Goal: Transaction & Acquisition: Purchase product/service

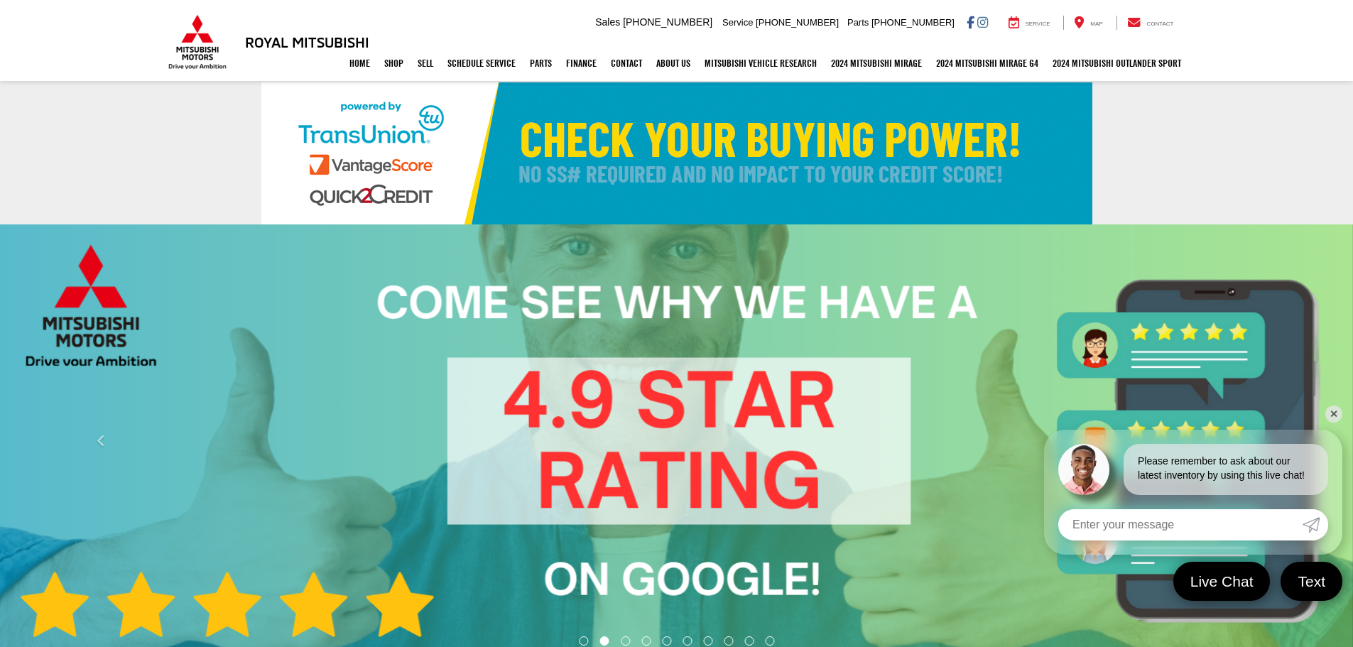
select select "Mitsubishi"
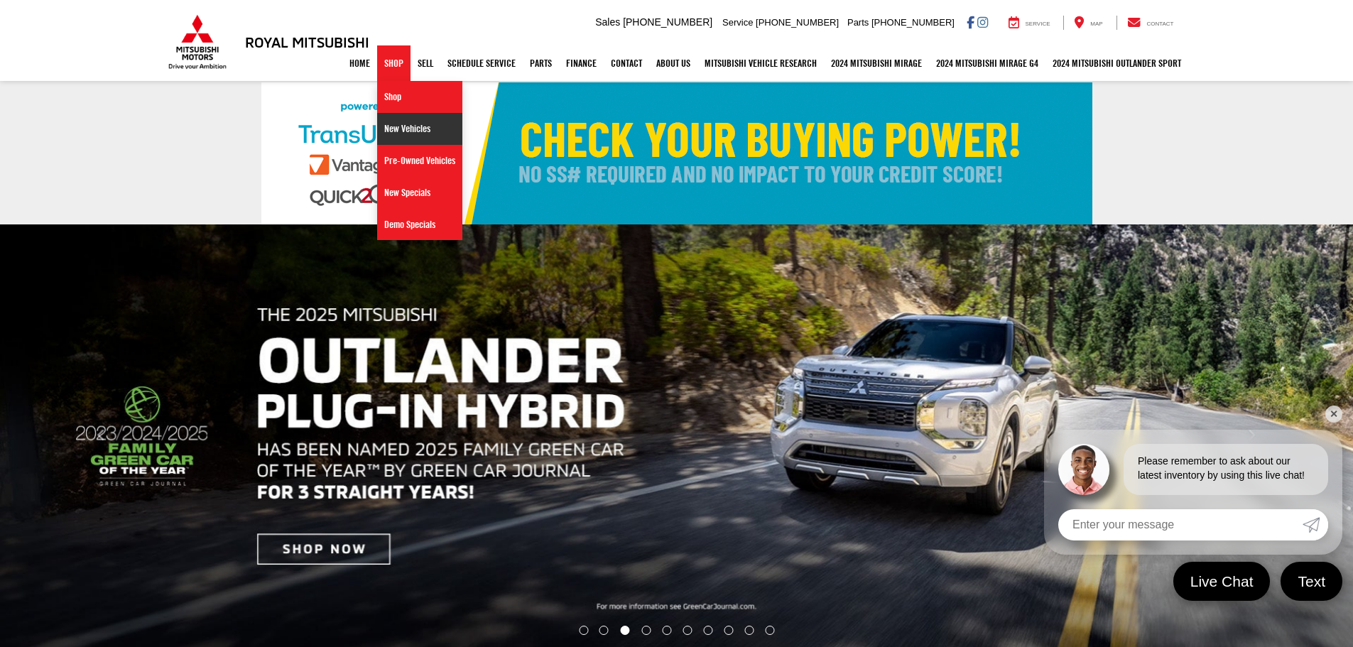
click at [407, 133] on link "New Vehicles" at bounding box center [419, 129] width 85 height 32
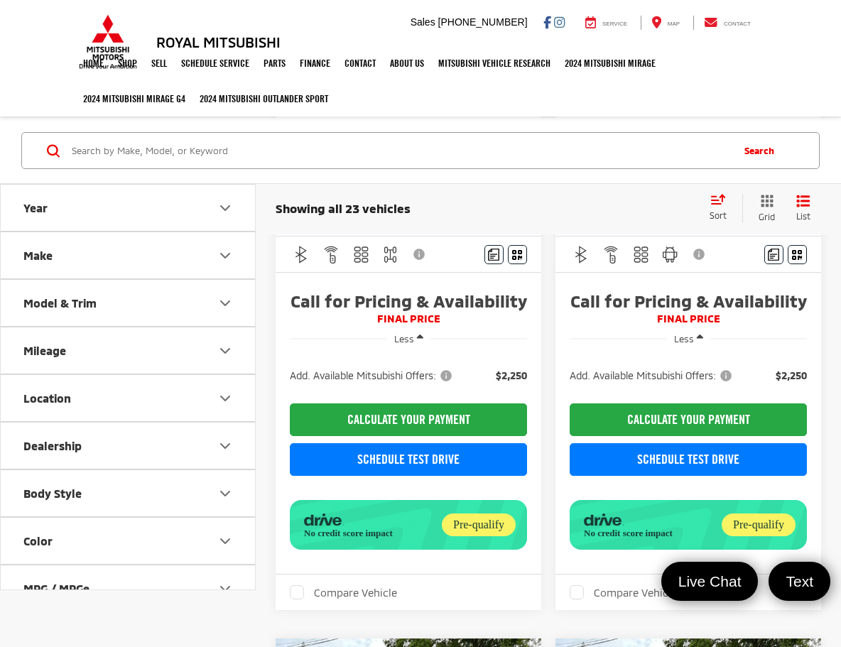
scroll to position [284, 0]
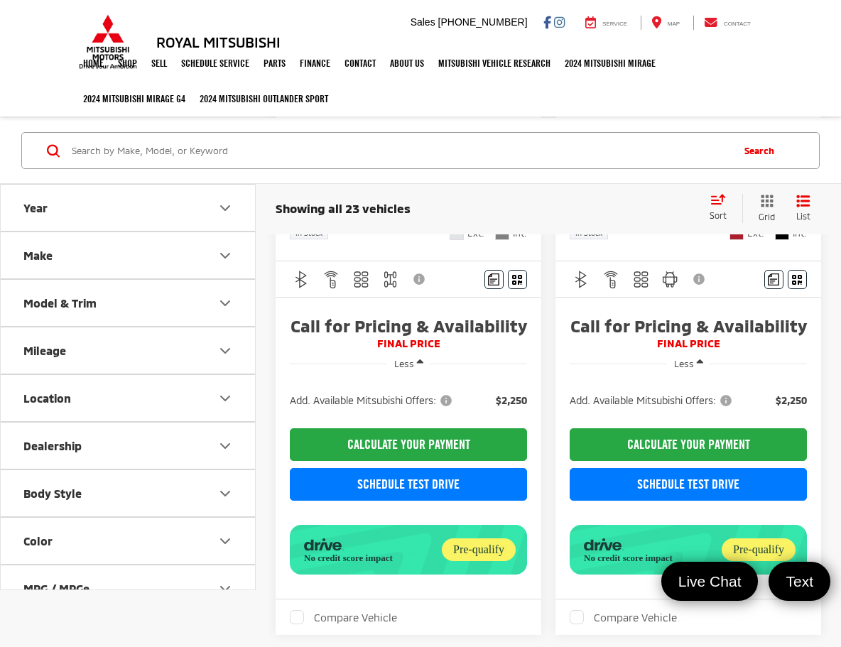
drag, startPoint x: 26, startPoint y: 53, endPoint x: 28, endPoint y: 16, distance: 37.0
click at [26, 53] on nav "Home Shop Shop New Vehicles Pre-Owned Vehicles New Specials Demo Specials Sell …" at bounding box center [420, 80] width 841 height 71
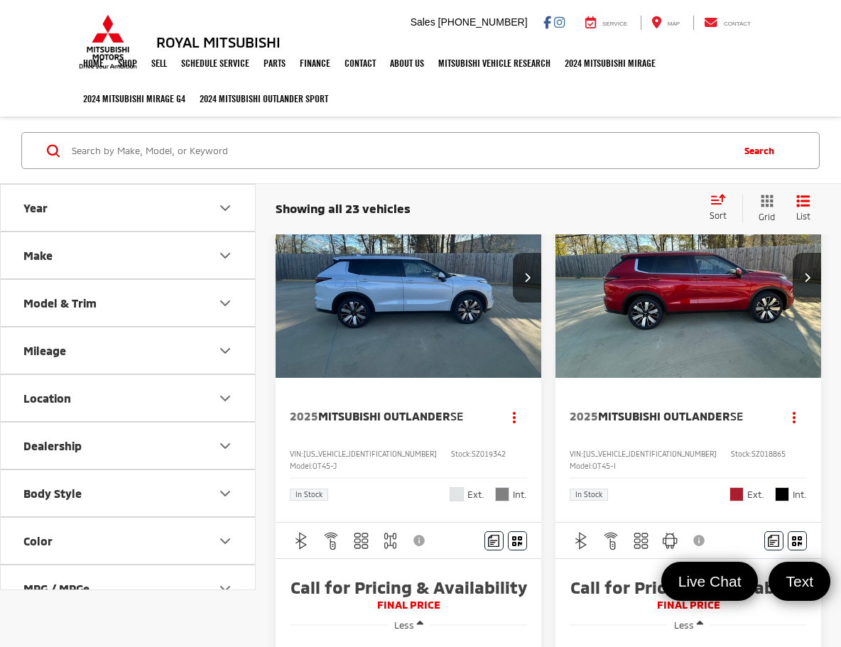
scroll to position [0, 0]
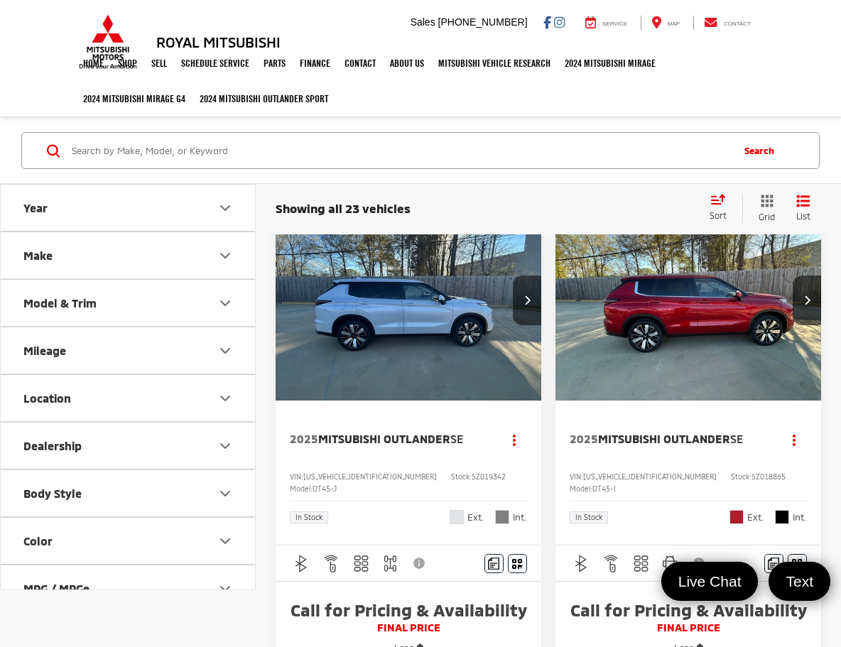
drag, startPoint x: 667, startPoint y: 344, endPoint x: 847, endPoint y: 487, distance: 230.4
click at [667, 344] on img "2025 Mitsubishi Outlander SE 0" at bounding box center [689, 300] width 268 height 201
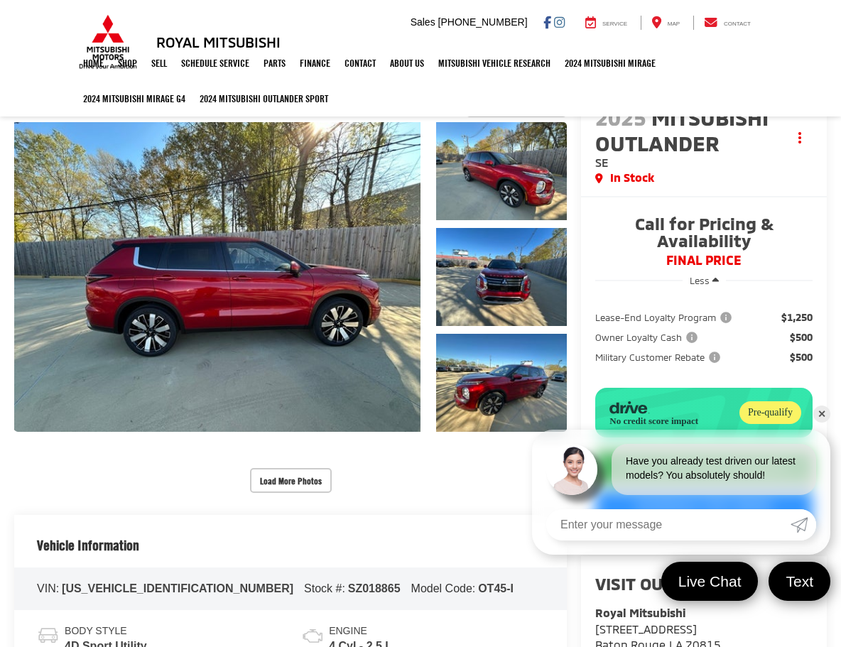
scroll to position [213, 0]
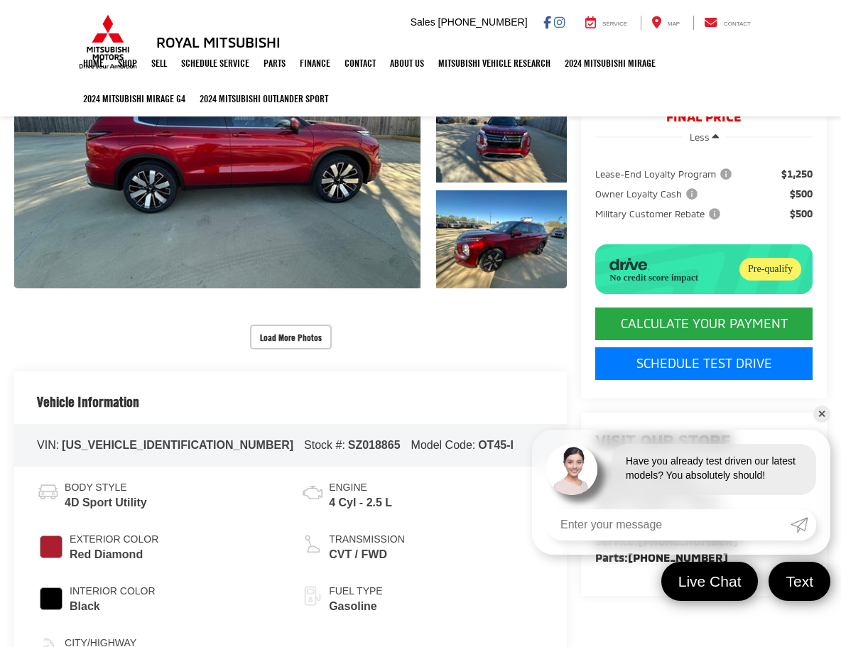
drag, startPoint x: 823, startPoint y: 411, endPoint x: 795, endPoint y: 383, distance: 40.2
click at [823, 411] on link "✕" at bounding box center [821, 413] width 17 height 17
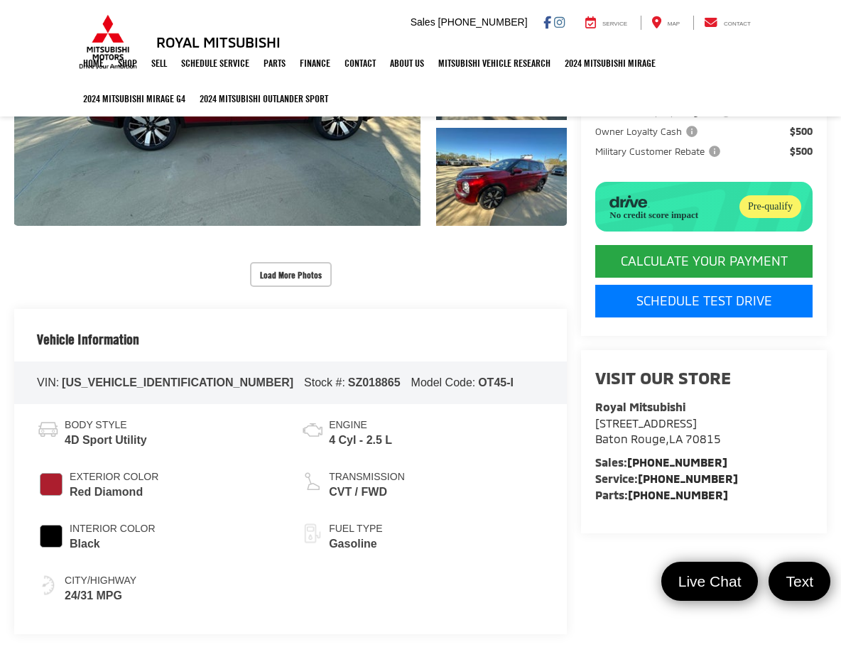
scroll to position [284, 0]
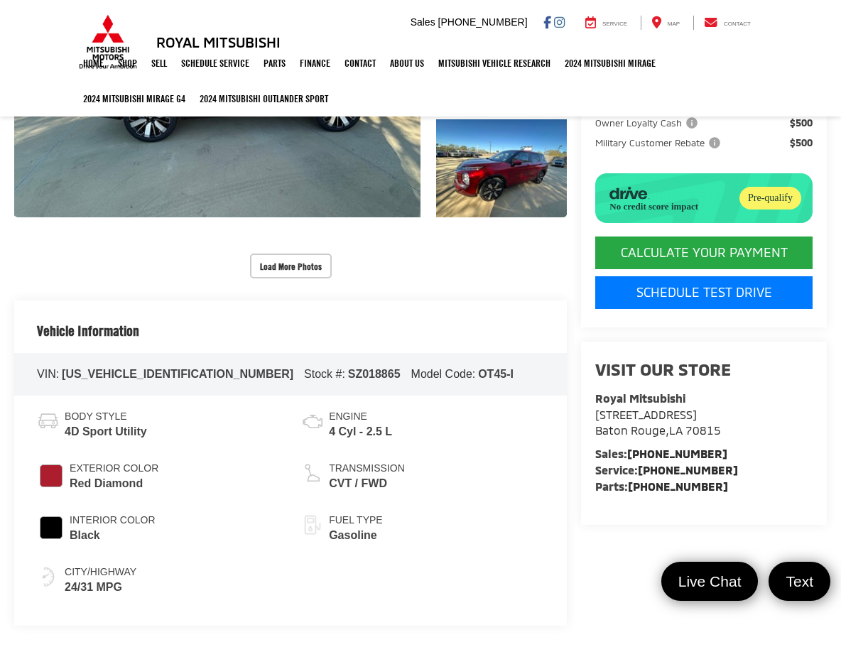
drag, startPoint x: 610, startPoint y: 539, endPoint x: 601, endPoint y: 488, distance: 51.8
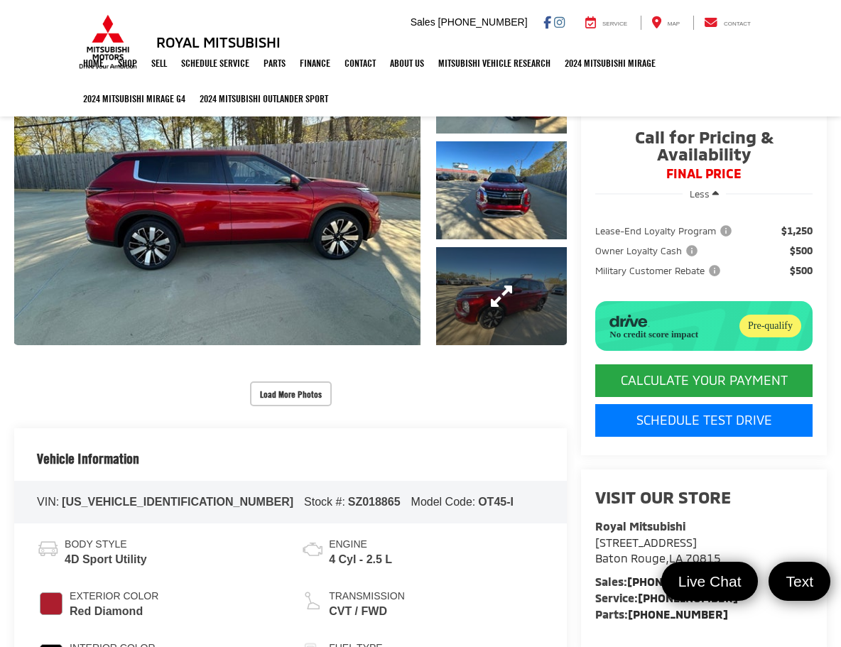
scroll to position [142, 0]
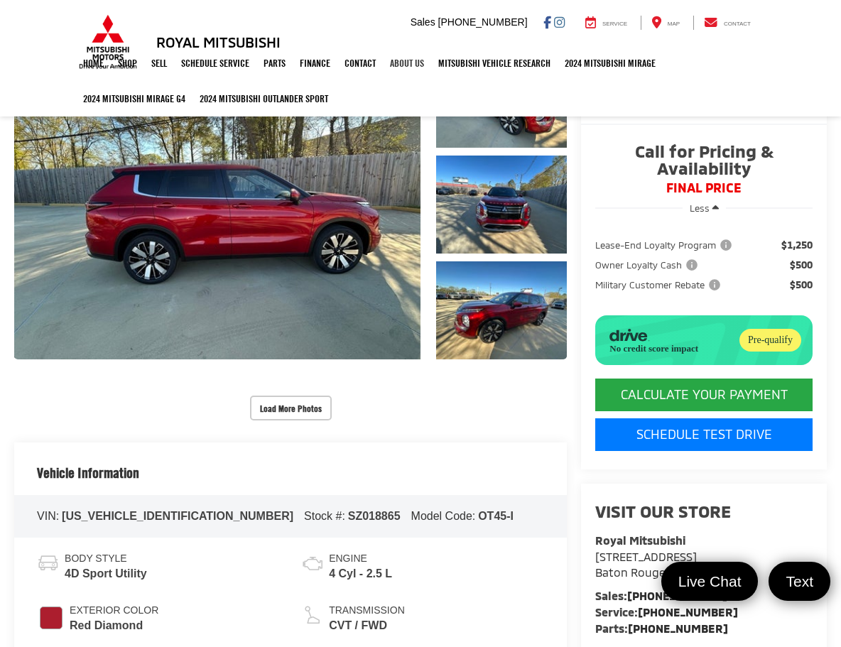
drag, startPoint x: 567, startPoint y: 586, endPoint x: 408, endPoint y: 78, distance: 532.0
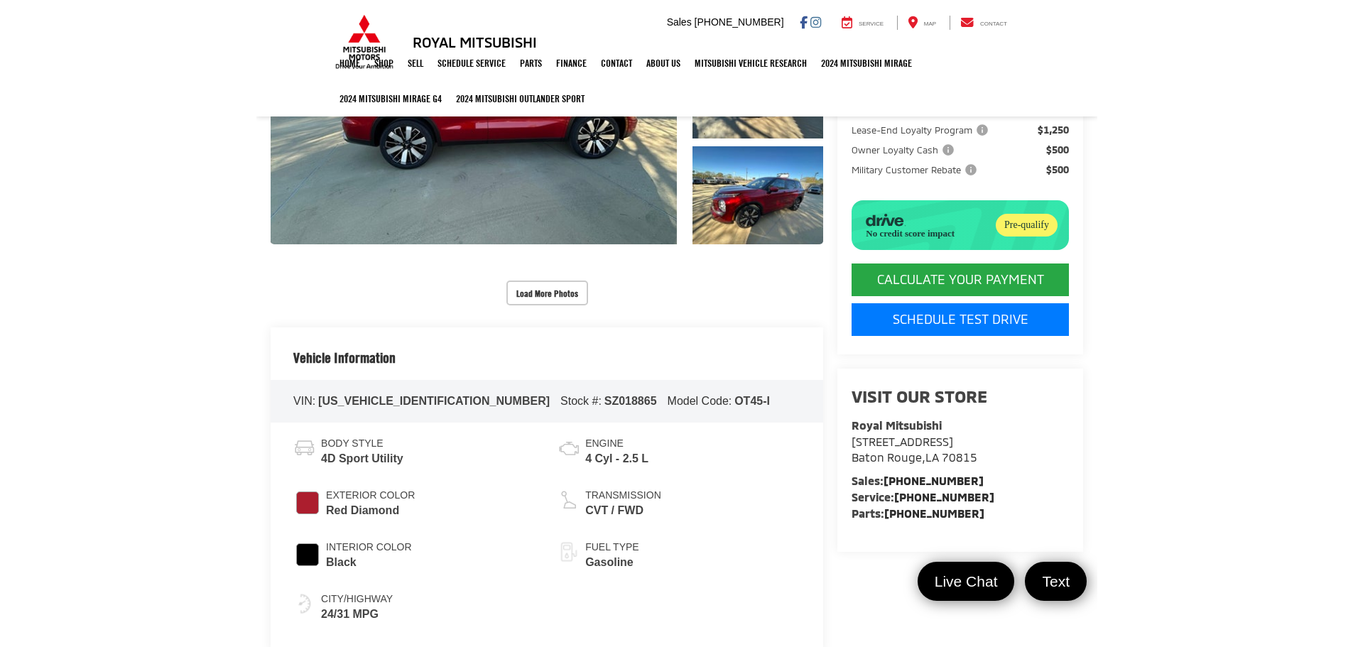
scroll to position [0, 0]
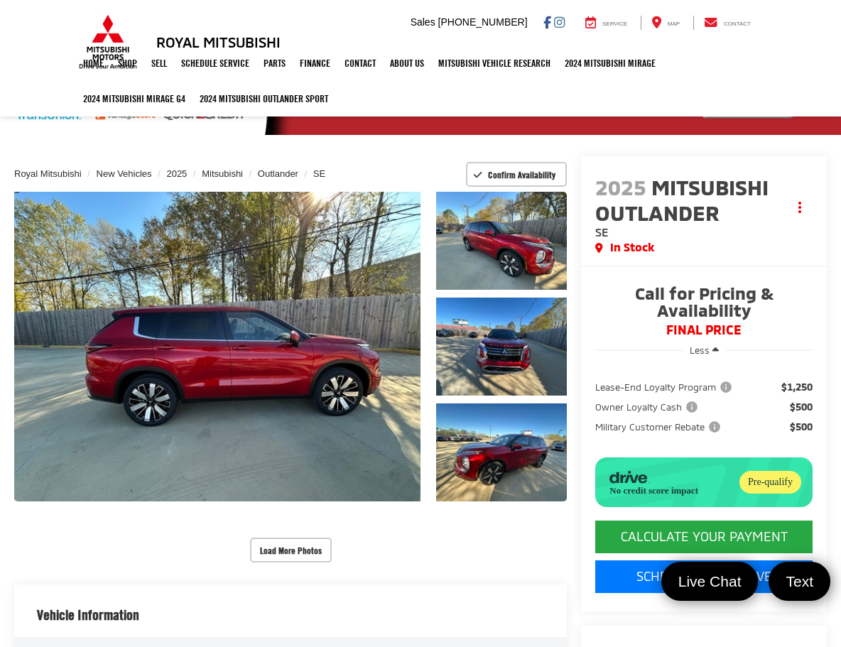
click at [764, 94] on ul "Home Shop Shop New Vehicles Pre-Owned Vehicles New Specials Demo Specials Sell …" at bounding box center [420, 80] width 689 height 71
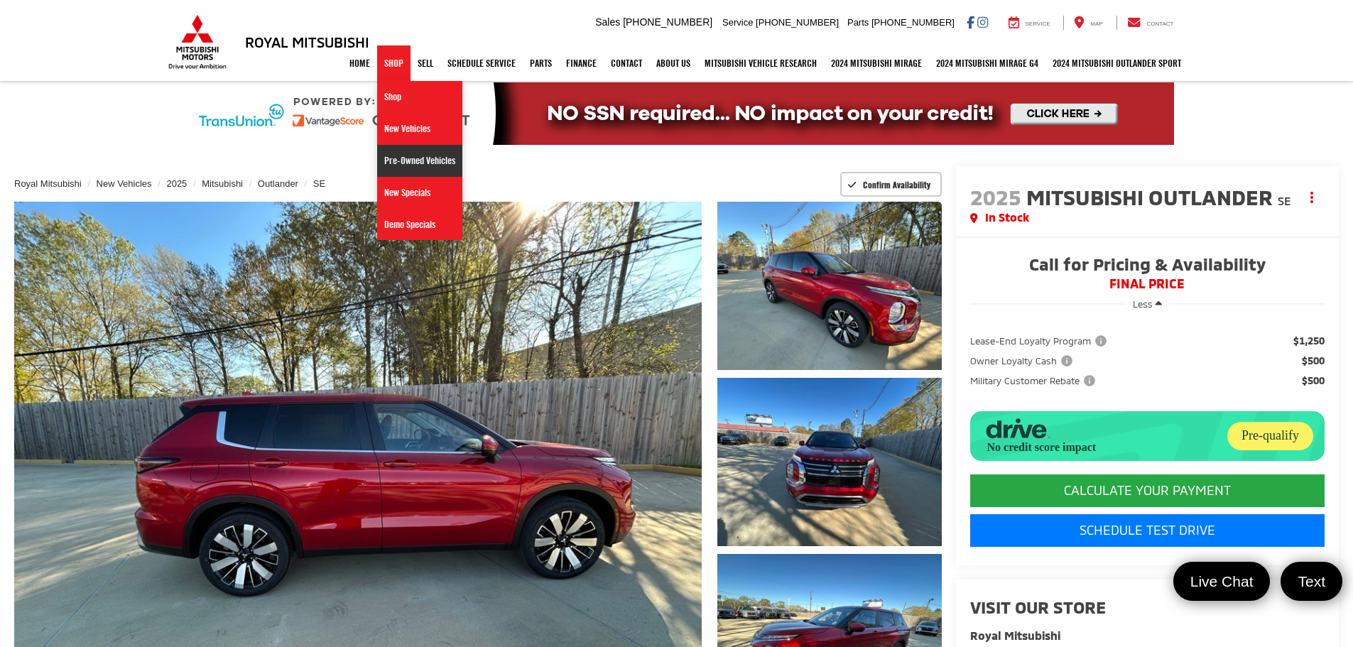
click at [422, 161] on link "Pre-Owned Vehicles" at bounding box center [419, 161] width 85 height 32
